Goal: Information Seeking & Learning: Learn about a topic

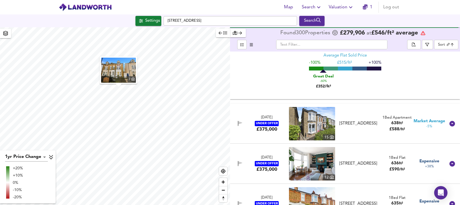
scroll to position [1919, 0]
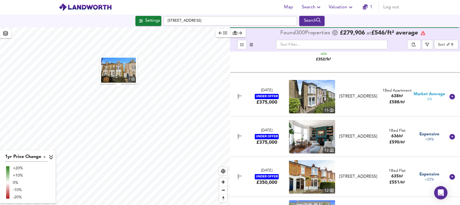
click at [321, 99] on img at bounding box center [312, 96] width 46 height 33
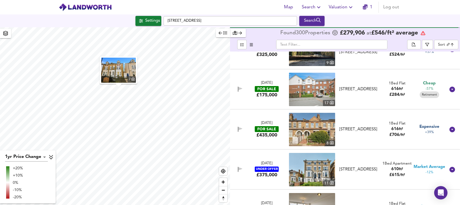
scroll to position [3143, 0]
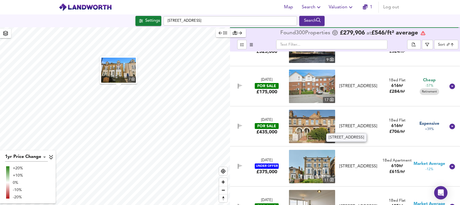
drag, startPoint x: 354, startPoint y: 127, endPoint x: 304, endPoint y: 131, distance: 50.2
click at [354, 127] on div "[STREET_ADDRESS]" at bounding box center [358, 126] width 41 height 6
click at [304, 131] on img at bounding box center [312, 126] width 46 height 33
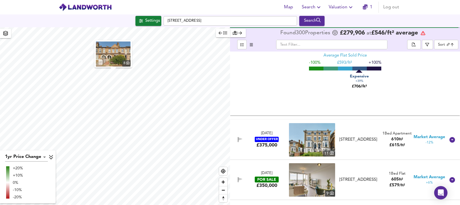
scroll to position [3366, 0]
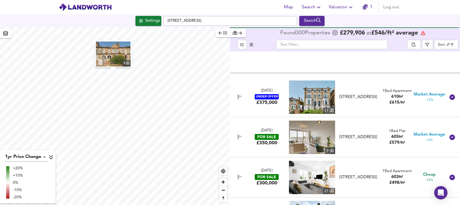
click at [316, 101] on img at bounding box center [312, 96] width 46 height 33
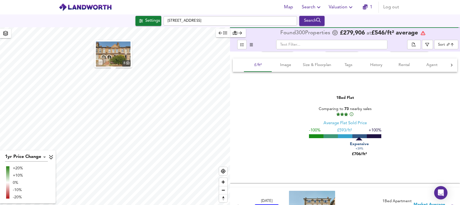
scroll to position [3338, 0]
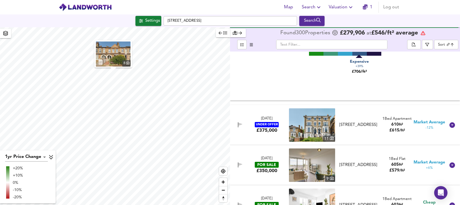
click at [318, 126] on img at bounding box center [312, 124] width 46 height 33
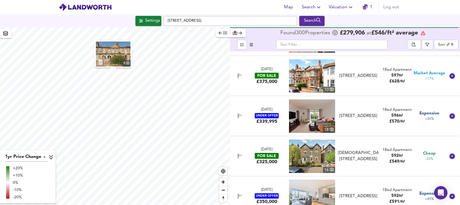
scroll to position [3588, 0]
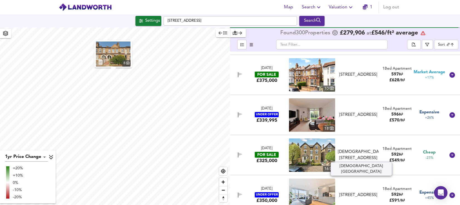
click at [366, 155] on div "[DEMOGRAPHIC_DATA][STREET_ADDRESS]" at bounding box center [358, 155] width 41 height 12
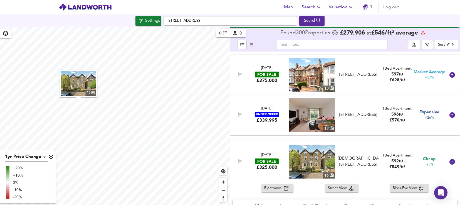
click at [285, 187] on icon "button" at bounding box center [286, 188] width 4 height 4
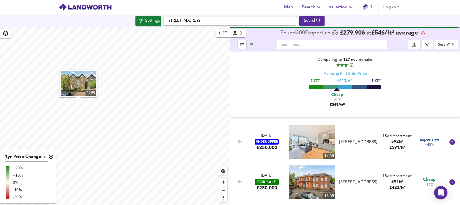
scroll to position [3783, 0]
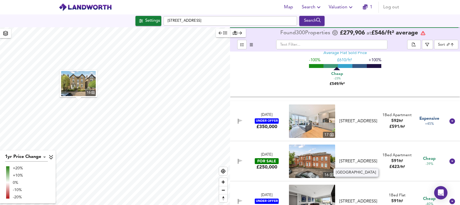
click at [354, 160] on div "[STREET_ADDRESS]" at bounding box center [358, 161] width 41 height 6
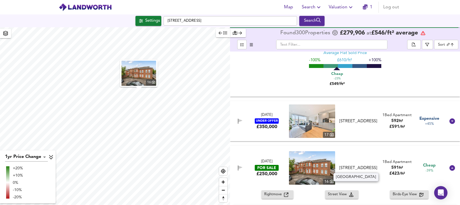
click at [325, 162] on img at bounding box center [312, 167] width 46 height 33
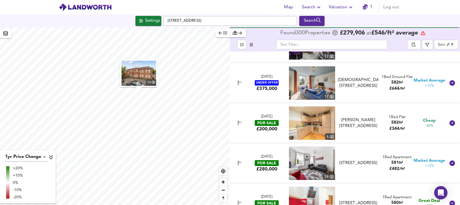
scroll to position [4311, 0]
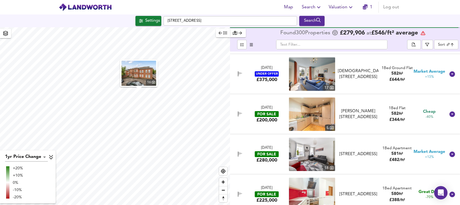
click at [318, 113] on img at bounding box center [312, 113] width 46 height 33
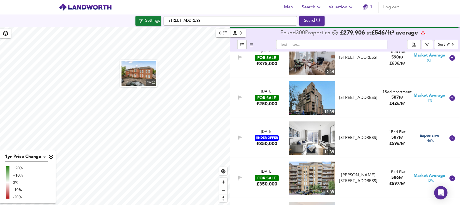
scroll to position [4033, 0]
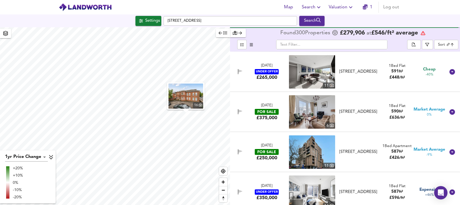
click at [230, 116] on div "16 1yr Price Change lwc1y +20% +10% 0% -10% -20% Found 300 Propert ies £ 279,90…" at bounding box center [230, 115] width 460 height 177
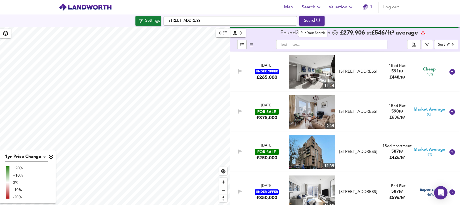
click at [314, 19] on div "Search" at bounding box center [312, 20] width 23 height 7
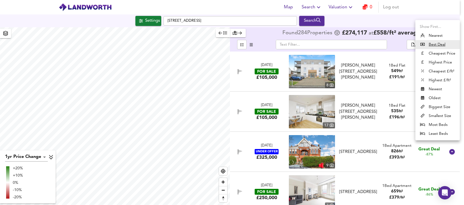
click at [448, 44] on body "Map Search Valuation 0 Log out Settings [GEOGRAPHIC_DATA] Search 1yr Price Chan…" at bounding box center [232, 102] width 464 height 205
click at [442, 107] on li "Biggest Size" at bounding box center [438, 106] width 45 height 9
type input "biggest"
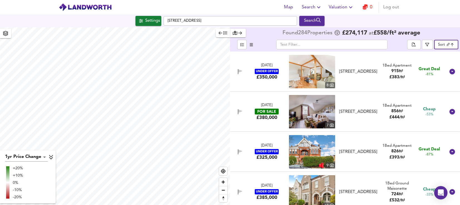
click at [312, 112] on img at bounding box center [312, 111] width 46 height 33
click at [355, 150] on div "[STREET_ADDRESS]" at bounding box center [358, 152] width 41 height 6
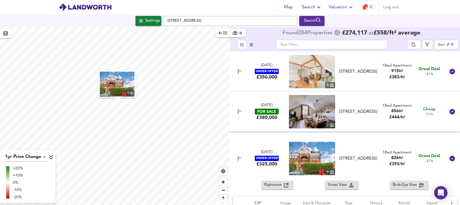
scroll to position [28, 0]
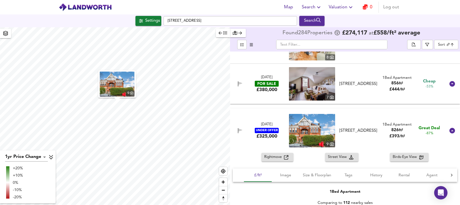
click at [276, 156] on span "Rightmove" at bounding box center [274, 157] width 20 height 6
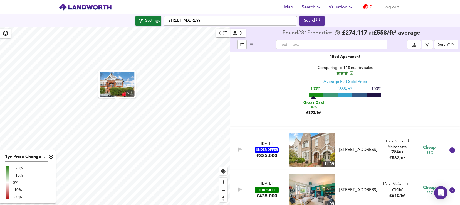
scroll to position [223, 0]
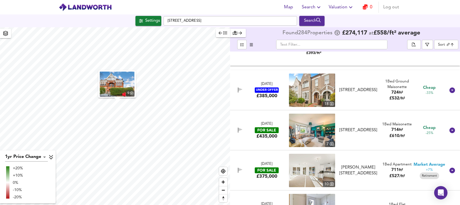
click at [316, 83] on img at bounding box center [312, 89] width 46 height 33
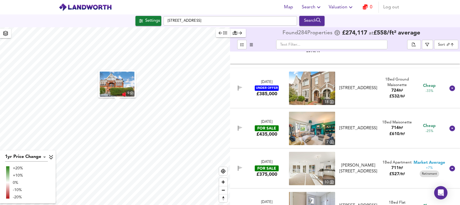
scroll to position [195, 0]
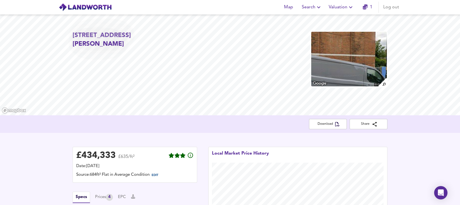
scroll to position [445, 0]
